Goal: Information Seeking & Learning: Learn about a topic

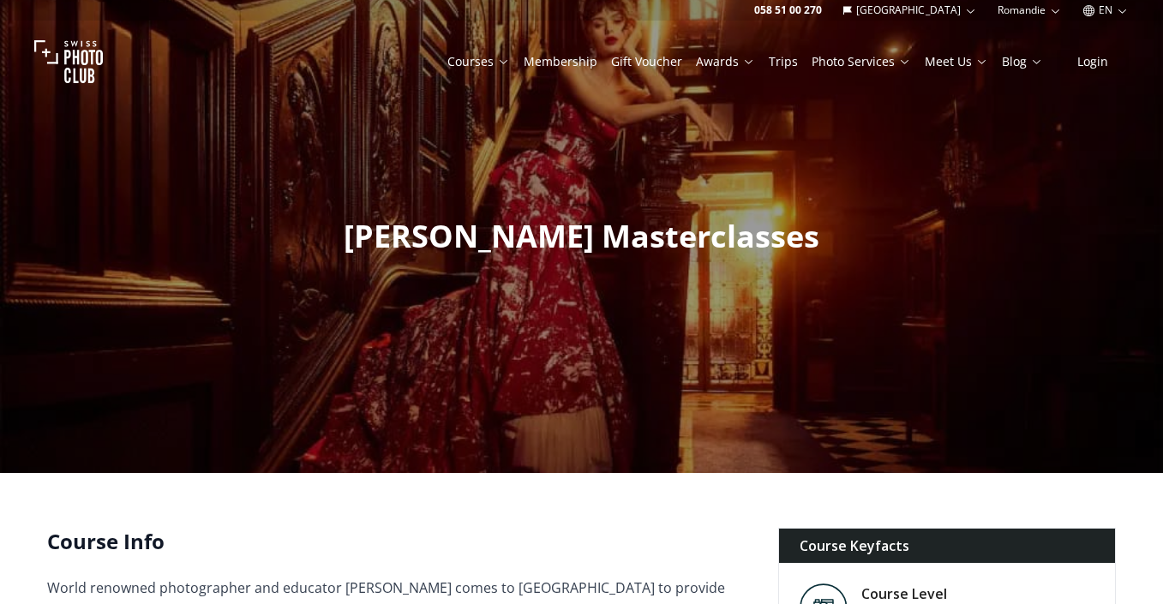
click at [1109, 12] on button "EN" at bounding box center [1105, 10] width 60 height 21
click at [1116, 68] on link "de" at bounding box center [1105, 58] width 35 height 21
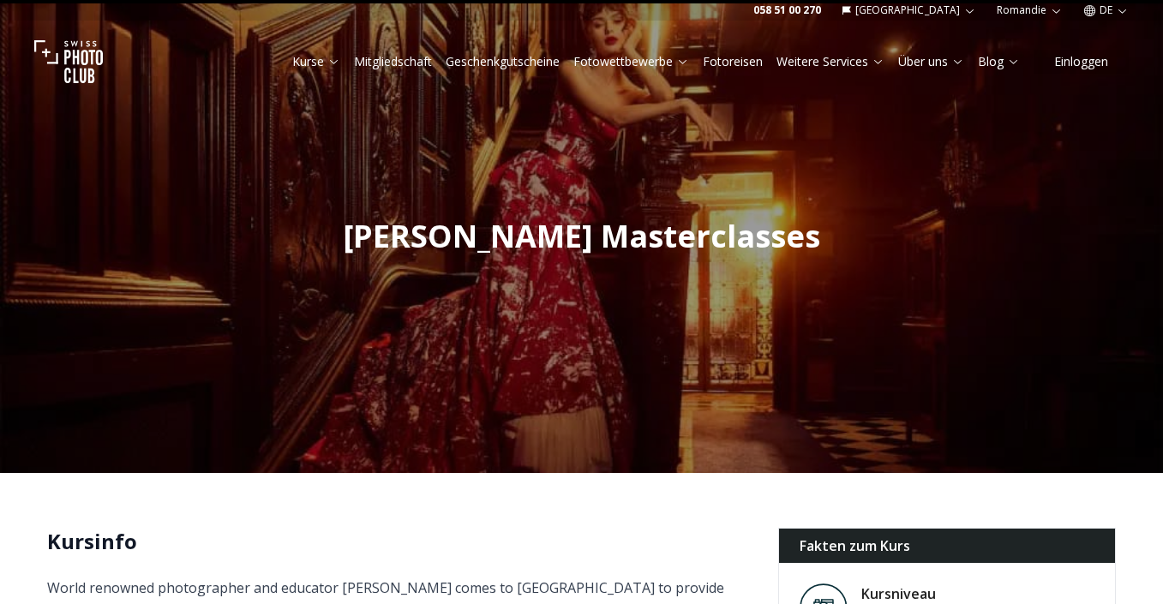
click at [1103, 68] on button "Einloggen" at bounding box center [1080, 62] width 95 height 24
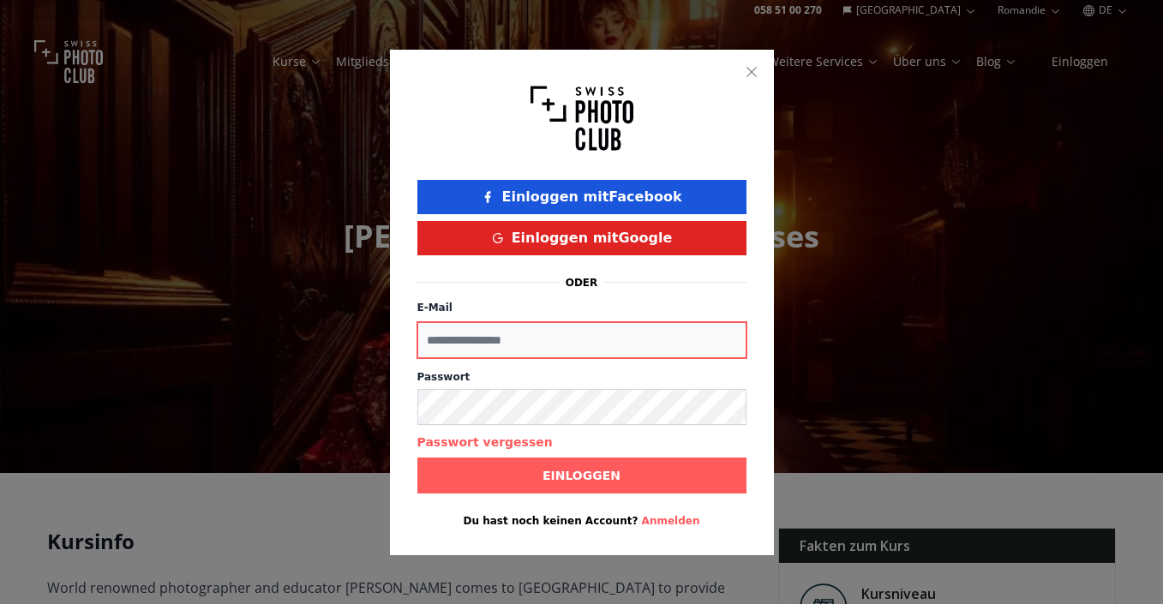
type input "**********"
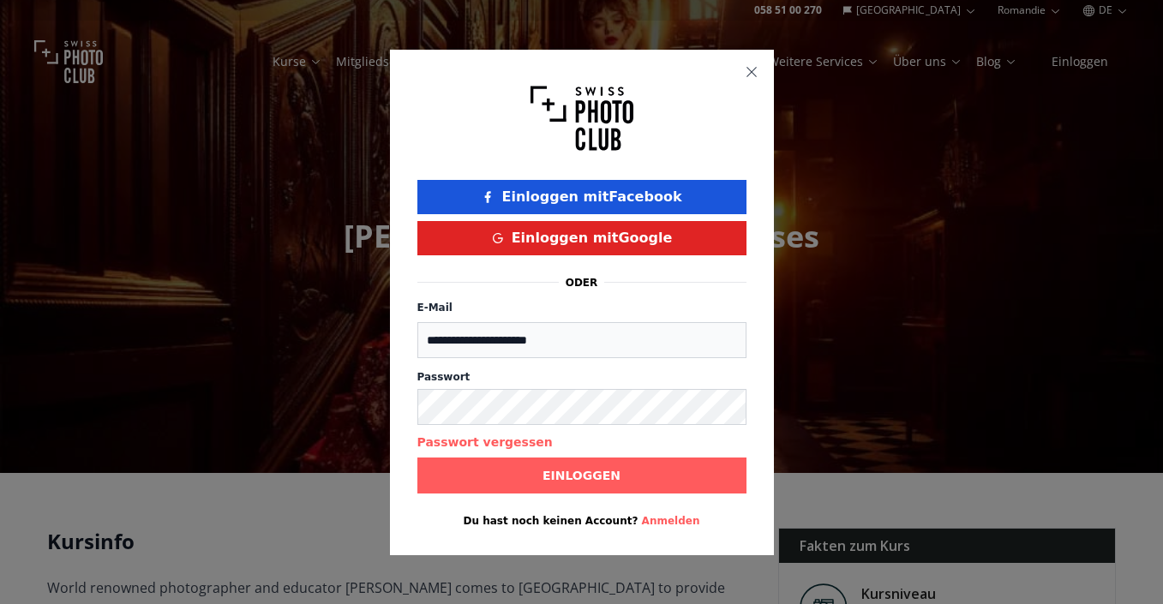
click at [756, 69] on icon "button" at bounding box center [752, 72] width 14 height 14
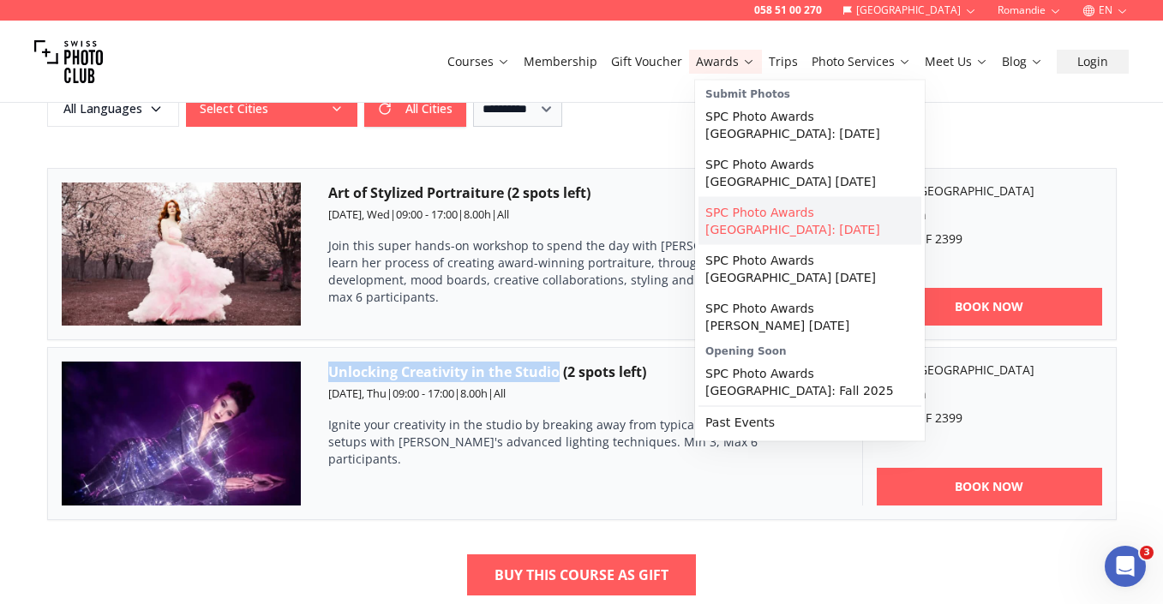
click at [726, 213] on link "SPC Photo Awards [GEOGRAPHIC_DATA]: [DATE]" at bounding box center [809, 221] width 223 height 48
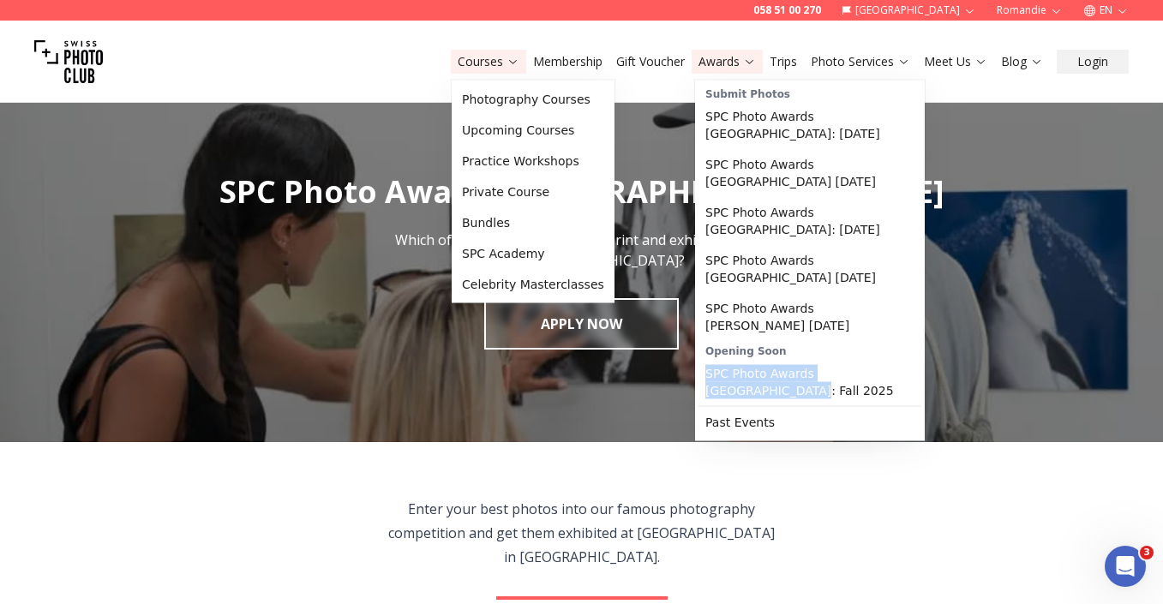
click at [482, 70] on button "Courses" at bounding box center [488, 62] width 75 height 24
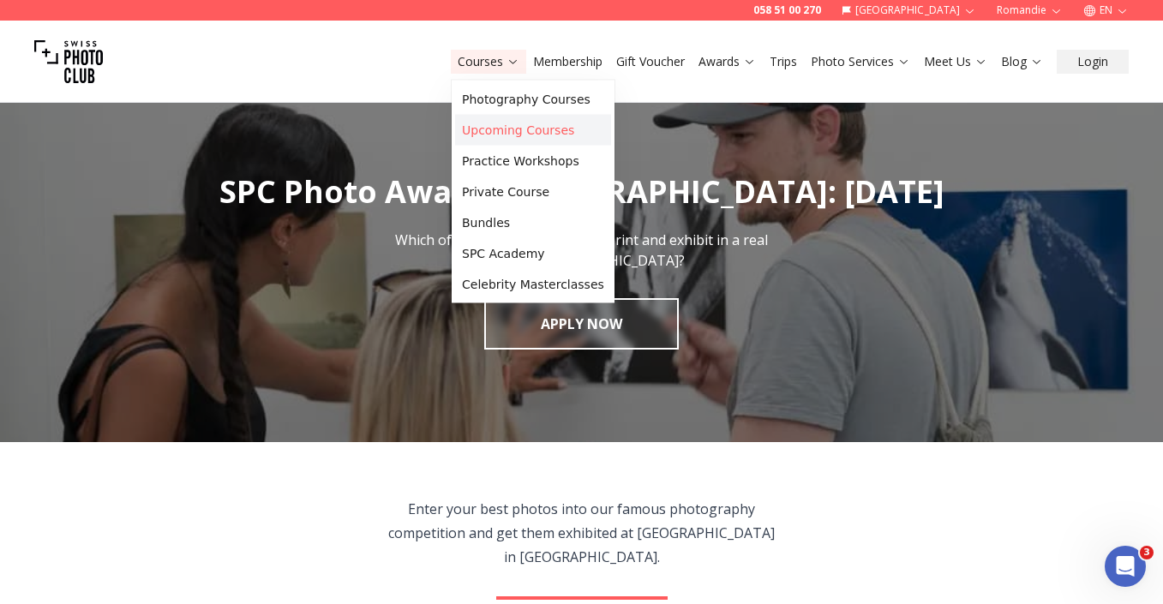
click at [493, 125] on link "Upcoming Courses" at bounding box center [533, 130] width 156 height 31
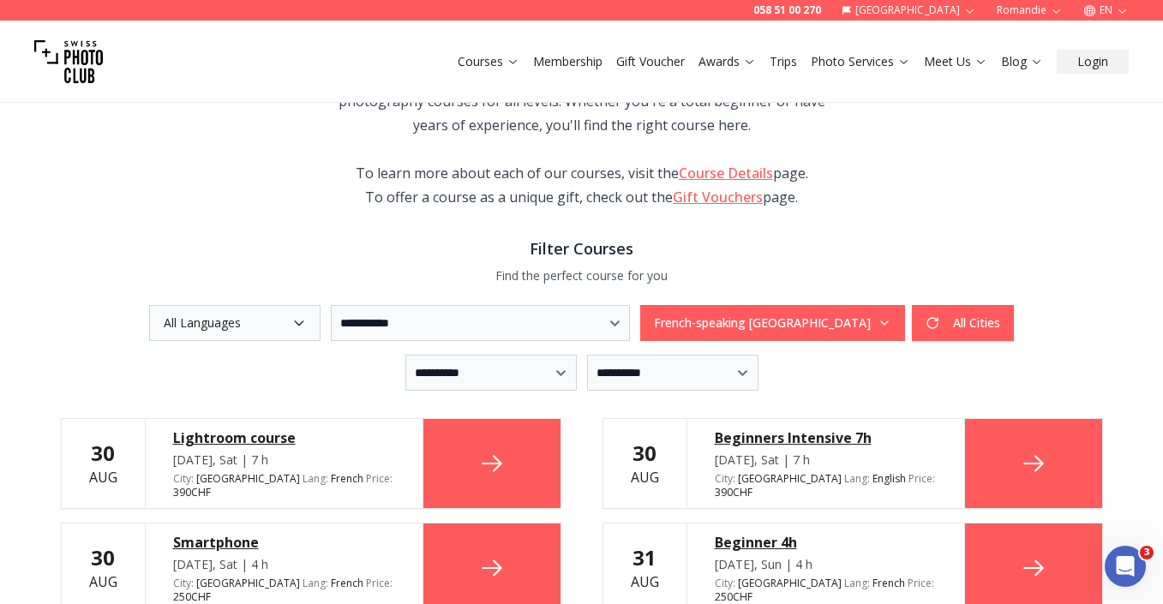
scroll to position [194, 0]
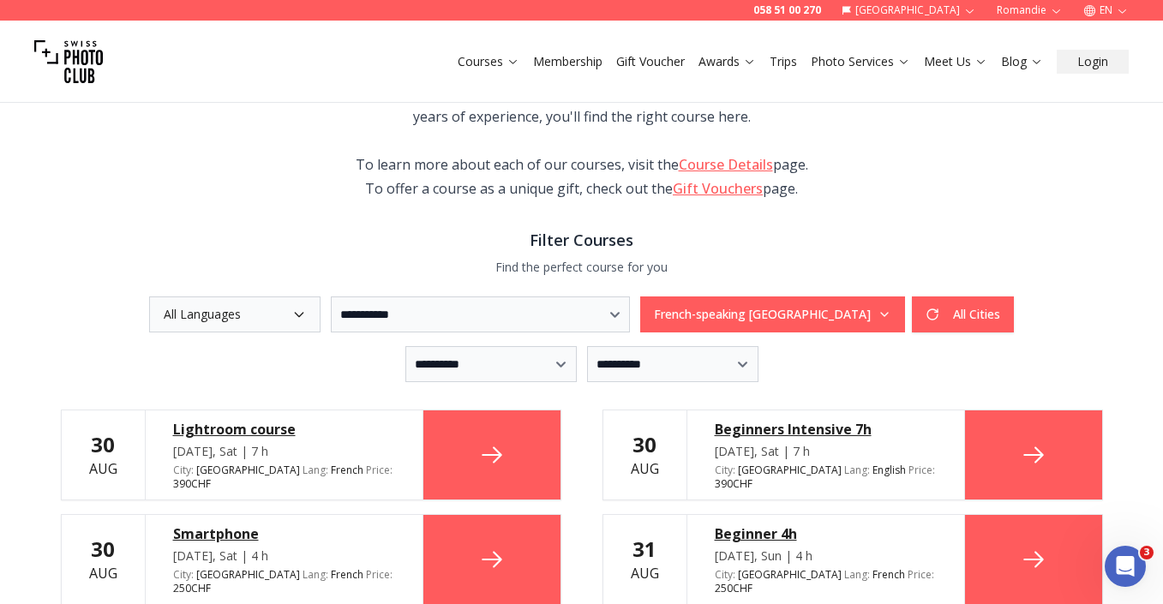
click at [1039, 4] on button "Romandie" at bounding box center [1030, 10] width 80 height 21
click at [1040, 40] on link "Deutschschweiz" at bounding box center [1031, 37] width 104 height 21
